Goal: Navigation & Orientation: Find specific page/section

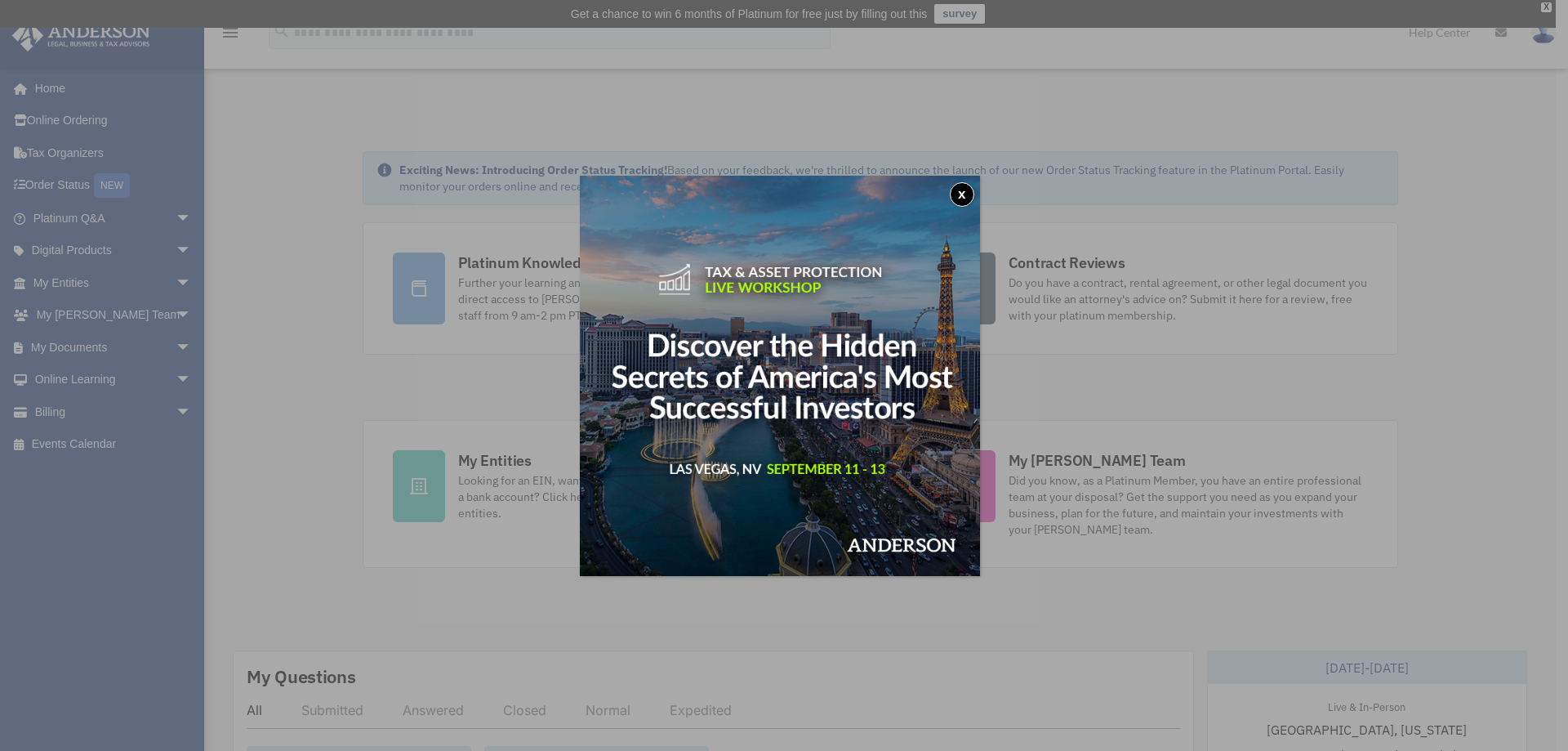
click at [969, 197] on button "x" at bounding box center [962, 194] width 24 height 24
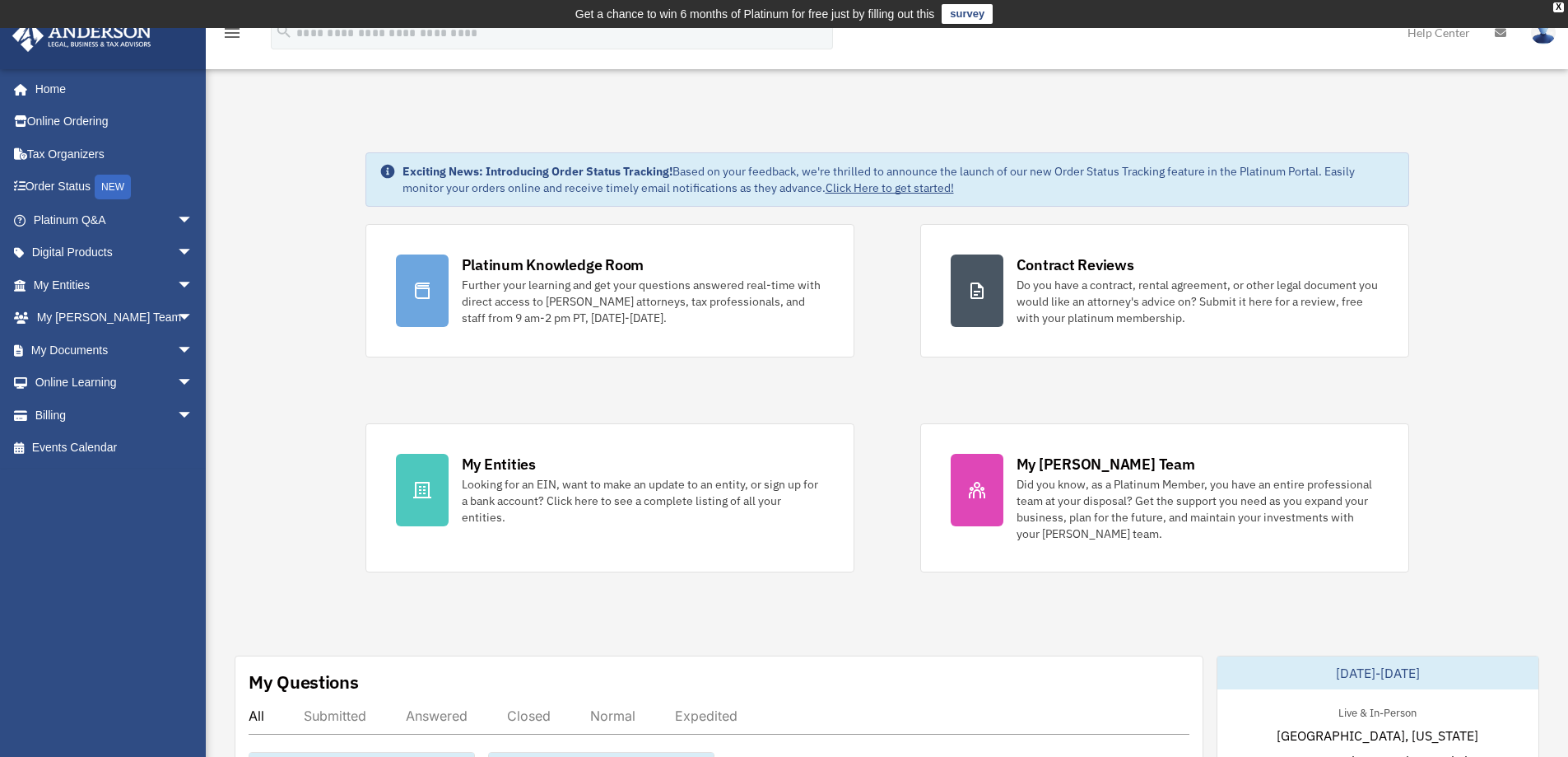
click at [55, 183] on link "Order Status NEW" at bounding box center [115, 188] width 207 height 34
click at [93, 349] on link "My Documents arrow_drop_down" at bounding box center [115, 350] width 207 height 33
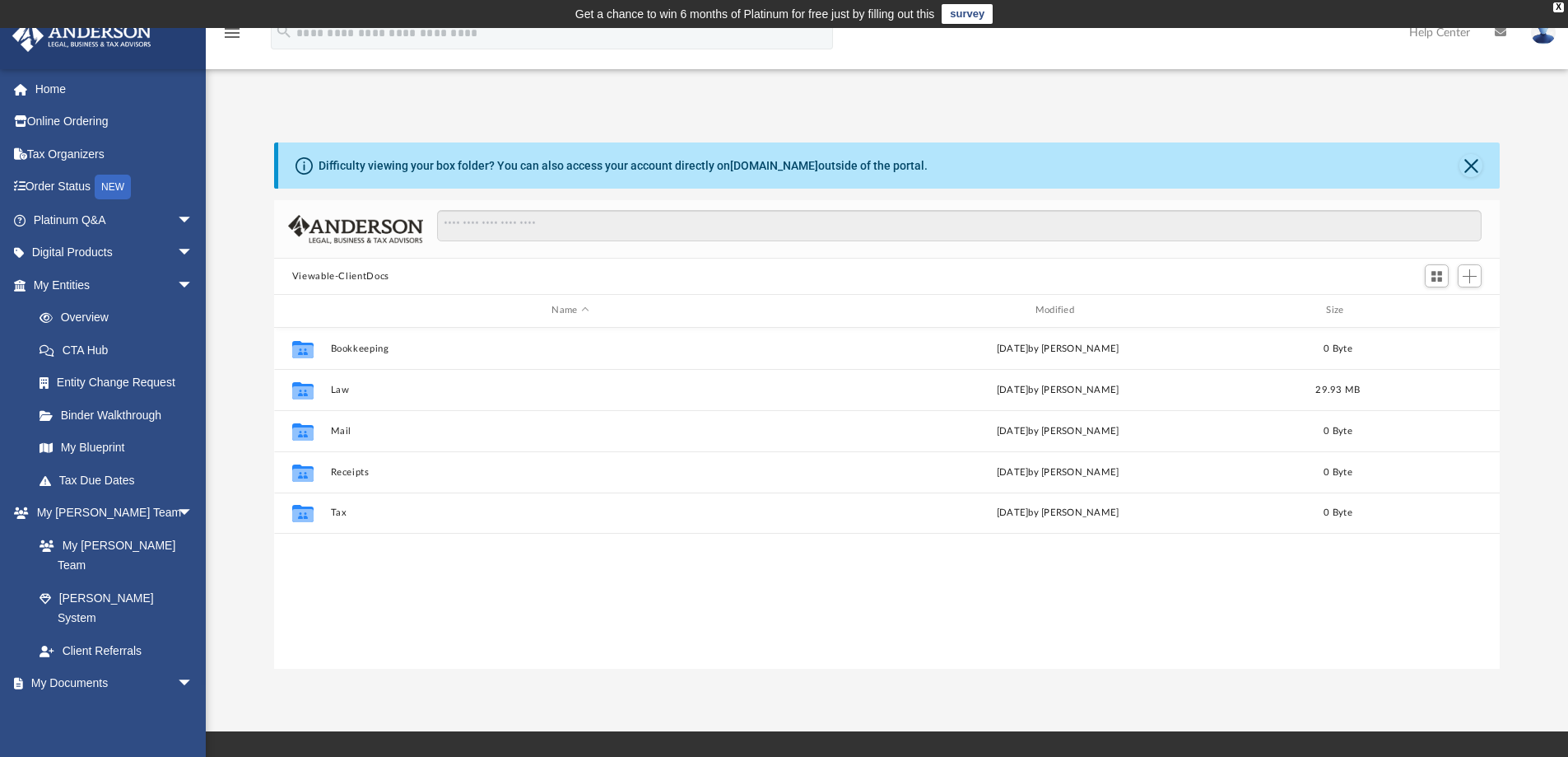
scroll to position [363, 1213]
click at [1053, 310] on div "Modified" at bounding box center [1058, 310] width 481 height 15
click at [1033, 309] on div "Modified" at bounding box center [1058, 310] width 481 height 15
click at [343, 343] on button "Law" at bounding box center [570, 348] width 480 height 11
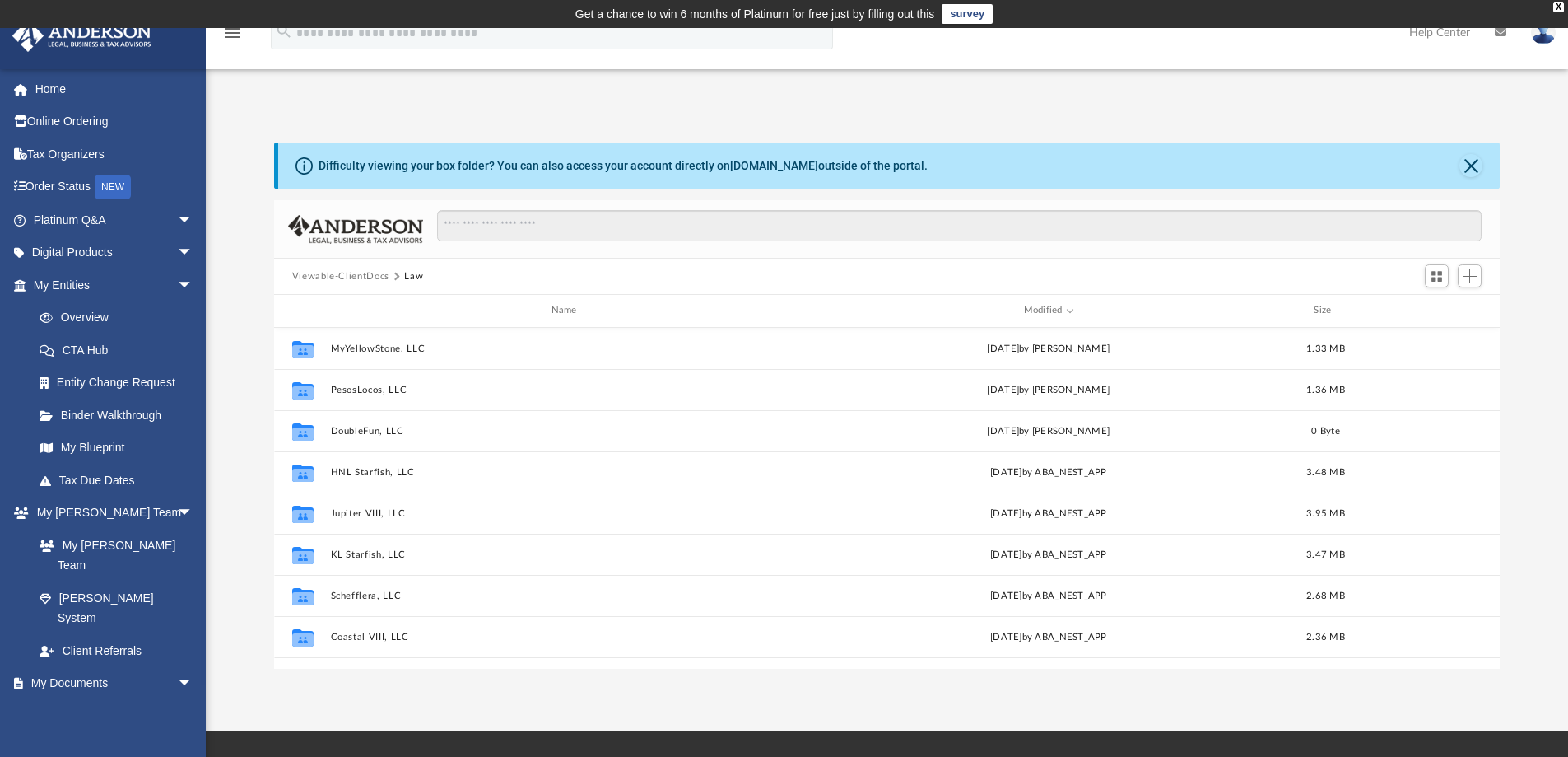
click at [1546, 29] on img at bounding box center [1543, 32] width 24 height 24
click at [1269, 140] on link "Logout" at bounding box center [1276, 144] width 165 height 34
